Goal: Task Accomplishment & Management: Use online tool/utility

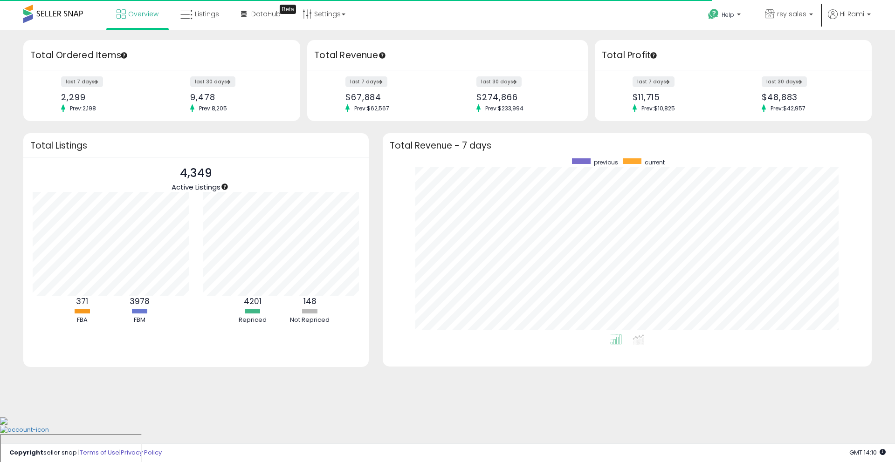
scroll to position [176, 470]
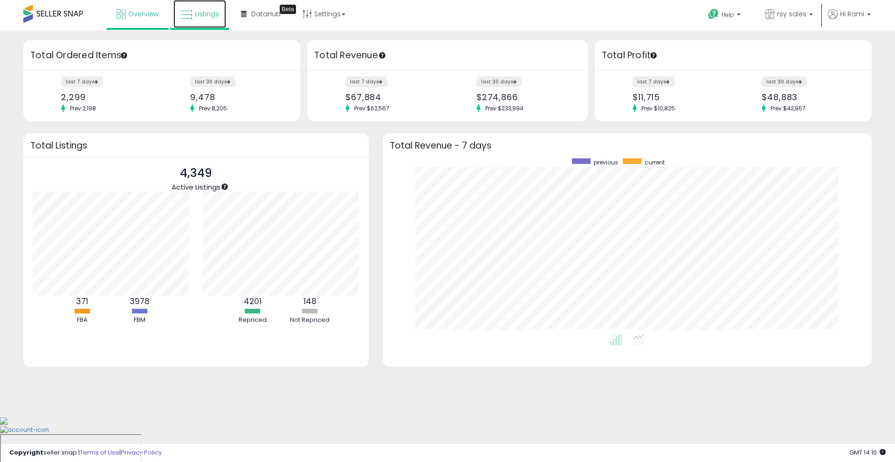
click at [190, 12] on icon at bounding box center [186, 15] width 12 height 12
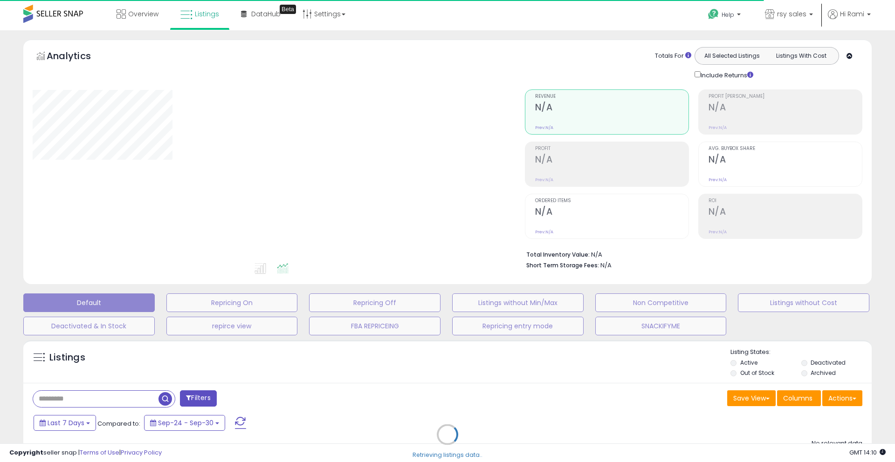
click at [108, 398] on div "Retrieving listings data.." at bounding box center [447, 442] width 862 height 213
click at [99, 399] on div "Retrieving listings data.." at bounding box center [447, 442] width 862 height 213
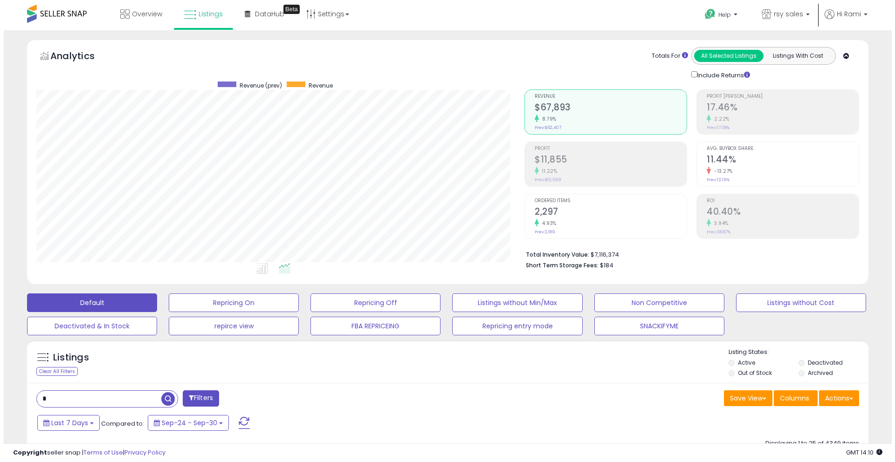
scroll to position [191, 488]
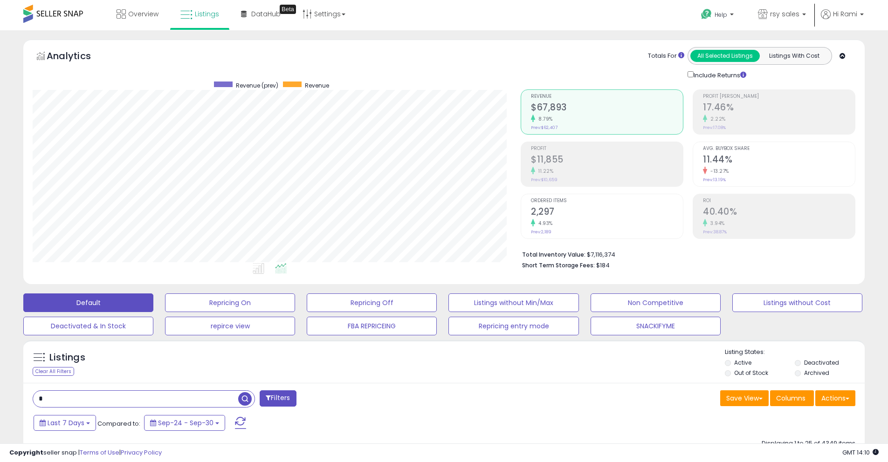
click at [82, 398] on input "text" at bounding box center [135, 399] width 205 height 16
type input "*****"
